Goal: Find contact information: Find contact information

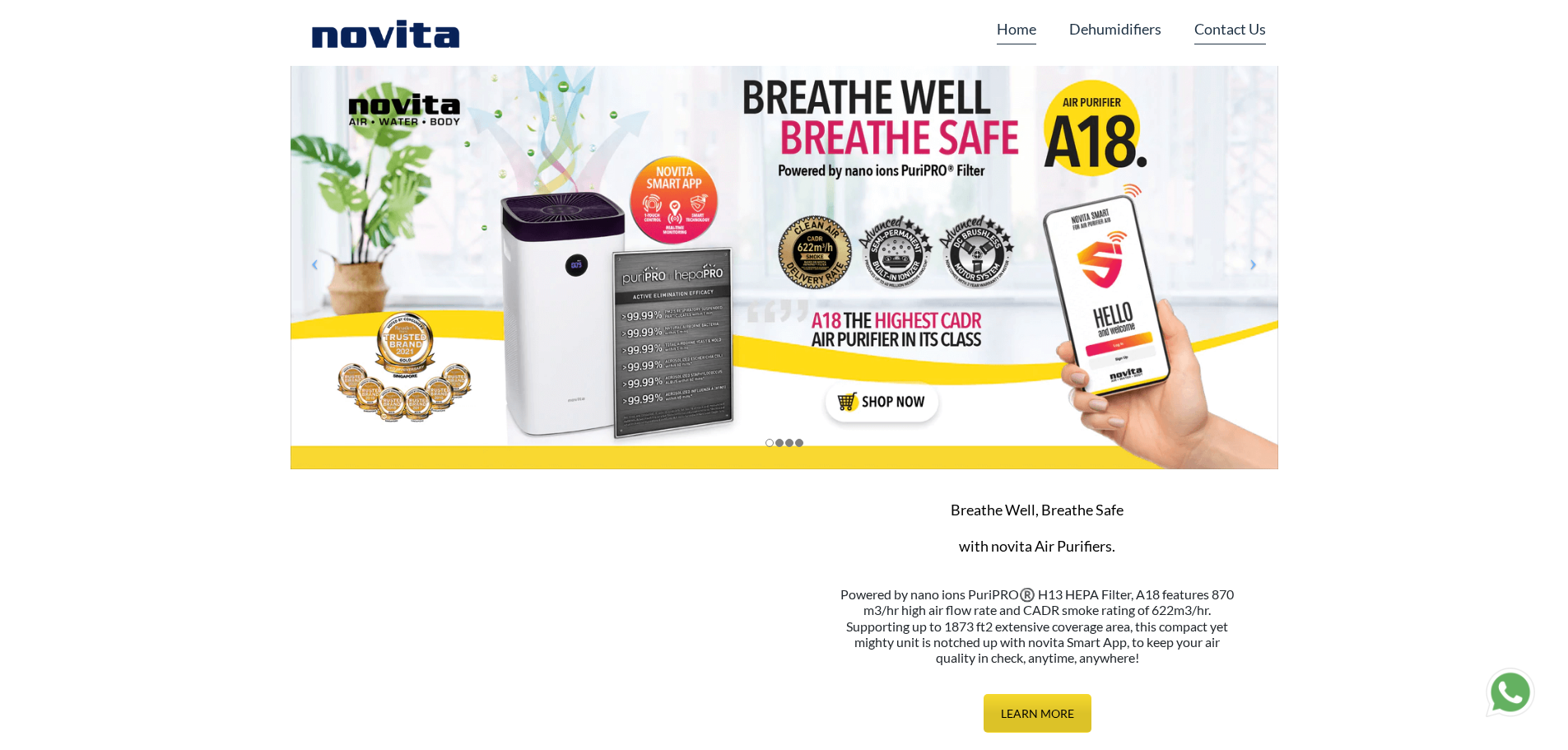
click at [1254, 34] on link "Contact Us" at bounding box center [1230, 29] width 71 height 31
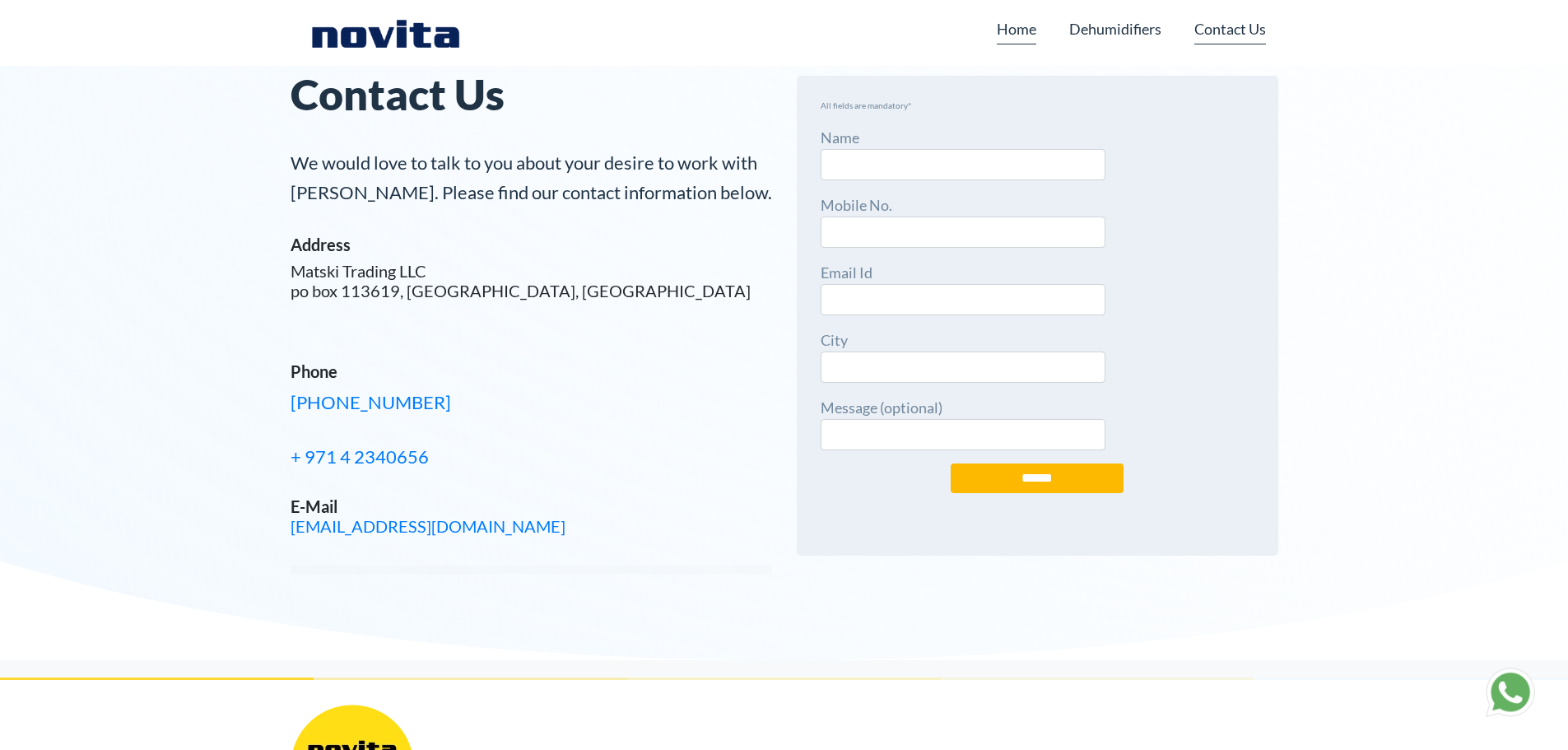
click at [1004, 30] on link "Home" at bounding box center [1016, 29] width 39 height 31
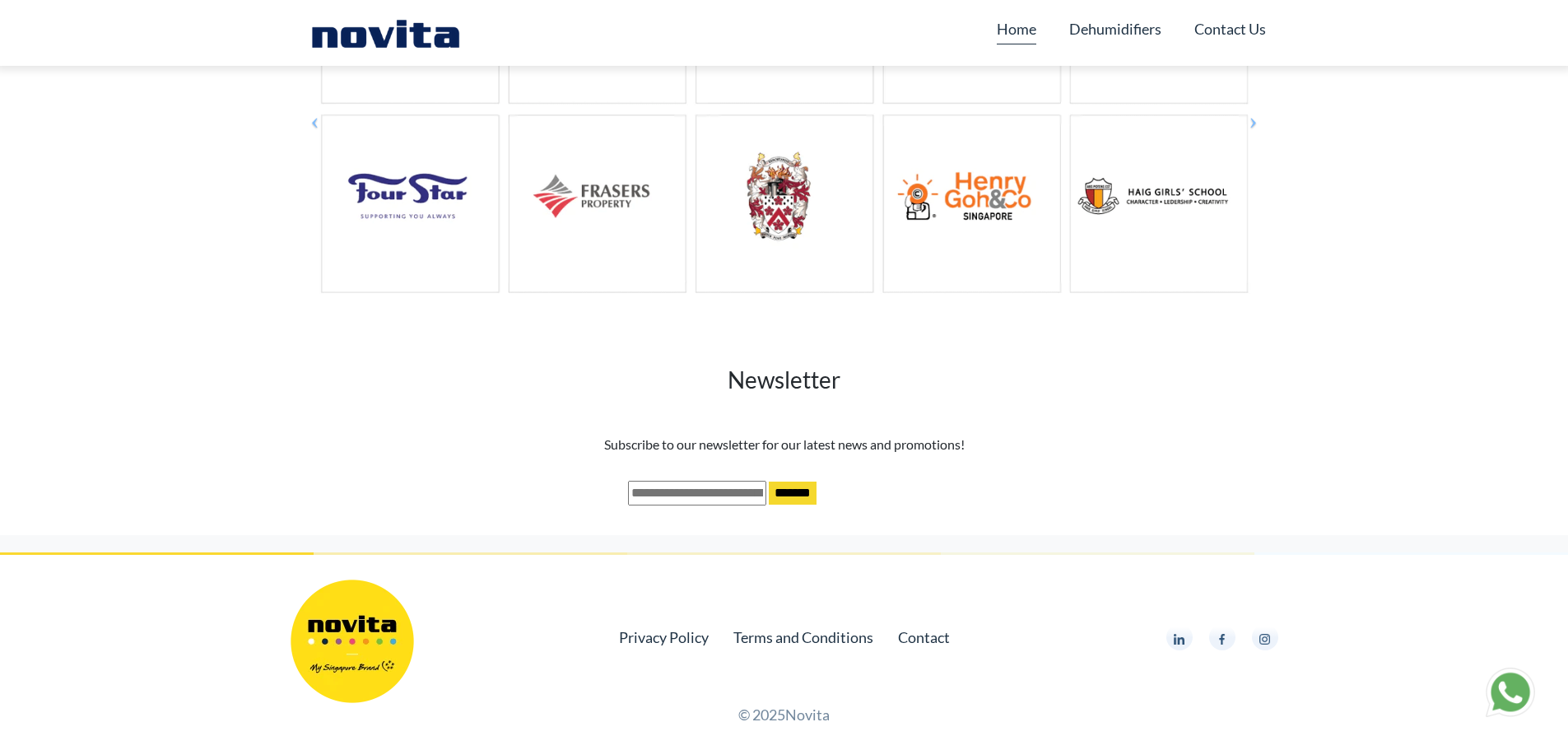
scroll to position [1408, 0]
